Goal: Transaction & Acquisition: Purchase product/service

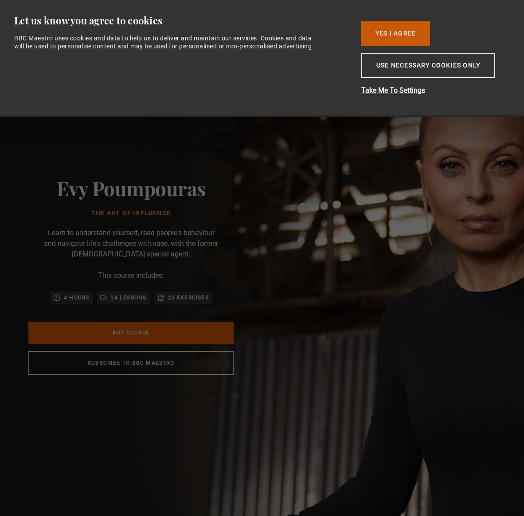
click at [423, 36] on button "Yes I Agree" at bounding box center [396, 33] width 69 height 25
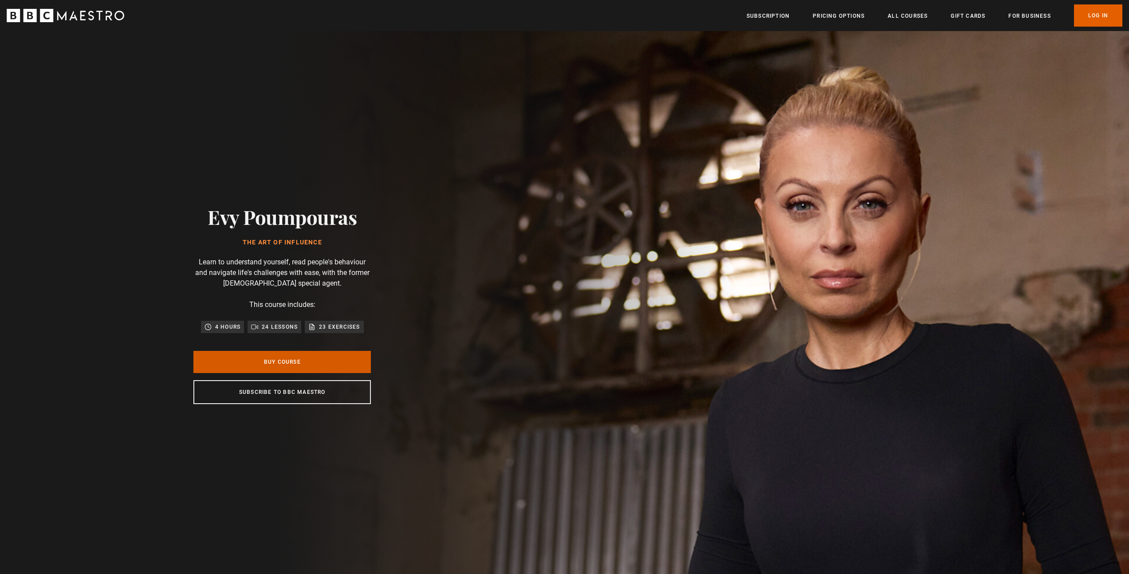
click at [292, 364] on link "Buy Course" at bounding box center [281, 362] width 177 height 22
click at [284, 214] on h2 "Evy Poumpouras" at bounding box center [282, 216] width 149 height 23
click at [329, 239] on h1 "The Art of Influence" at bounding box center [282, 242] width 149 height 7
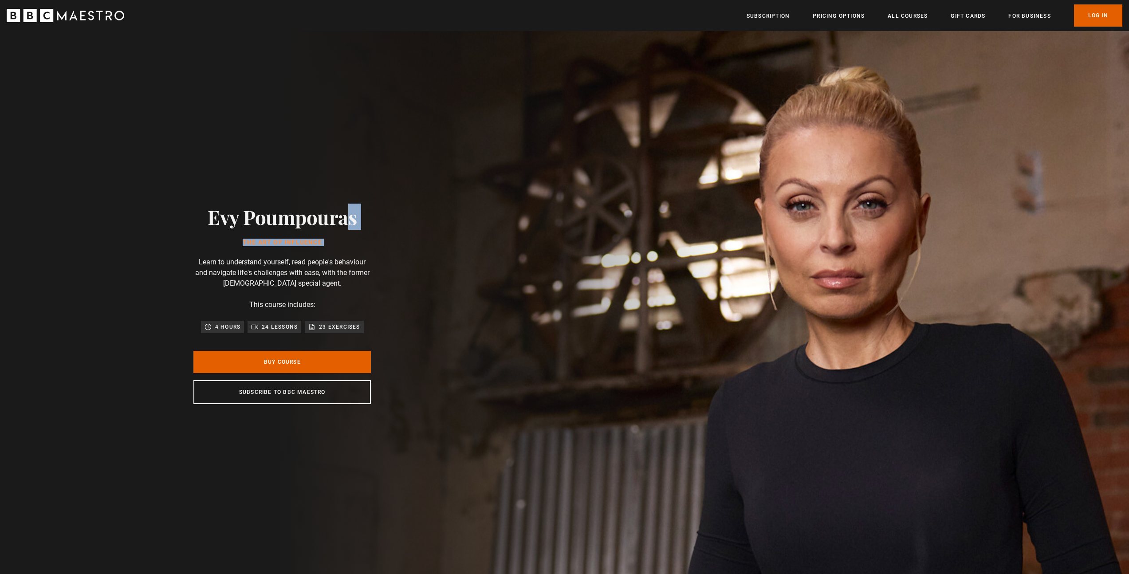
drag, startPoint x: 329, startPoint y: 239, endPoint x: 213, endPoint y: 209, distance: 120.4
click at [213, 209] on div "Evy Poumpouras The Art of Influence" at bounding box center [282, 225] width 149 height 40
copy div "[PERSON_NAME] The Art of Influence"
